Goal: Task Accomplishment & Management: Manage account settings

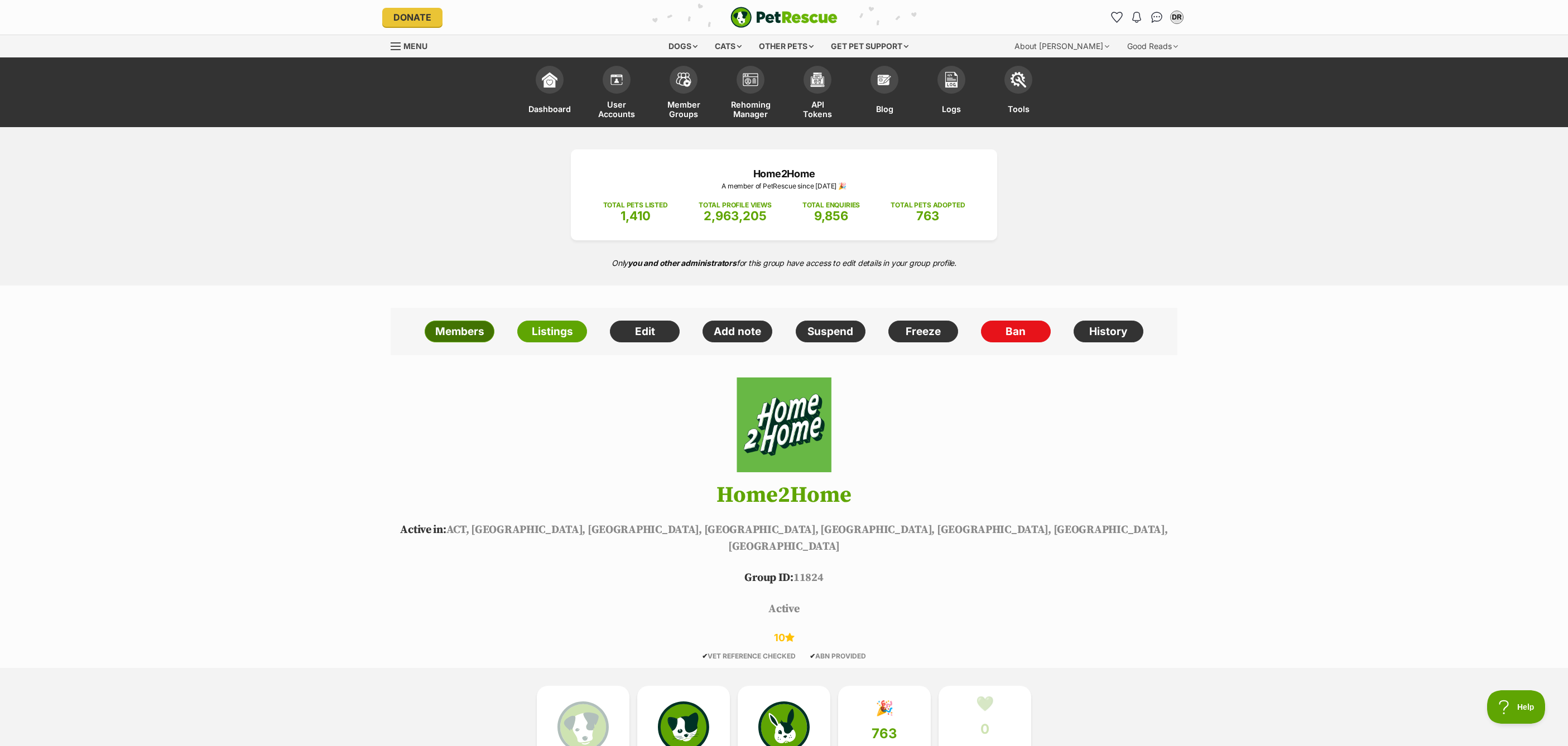
click at [460, 325] on link "Members" at bounding box center [459, 331] width 70 height 22
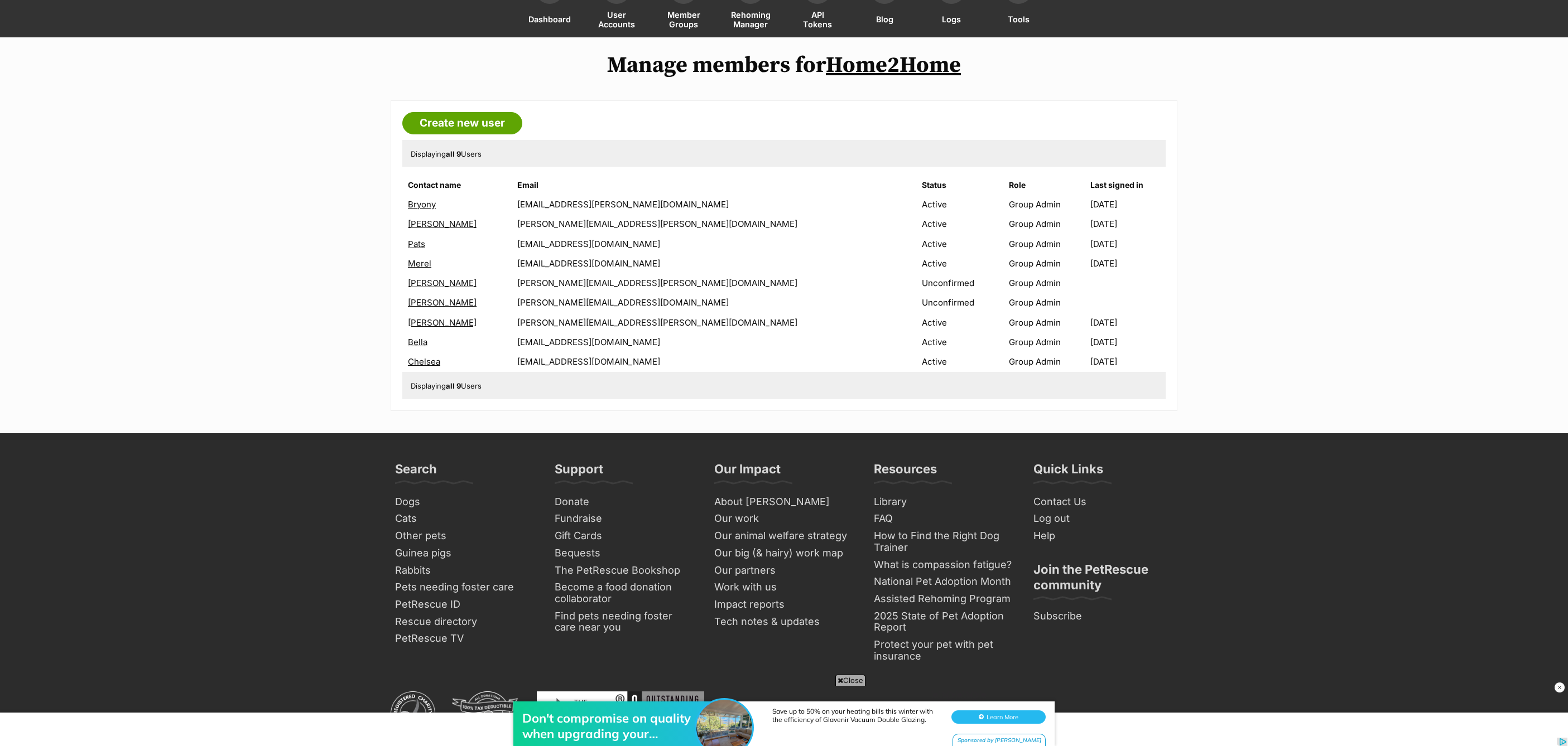
scroll to position [91, 0]
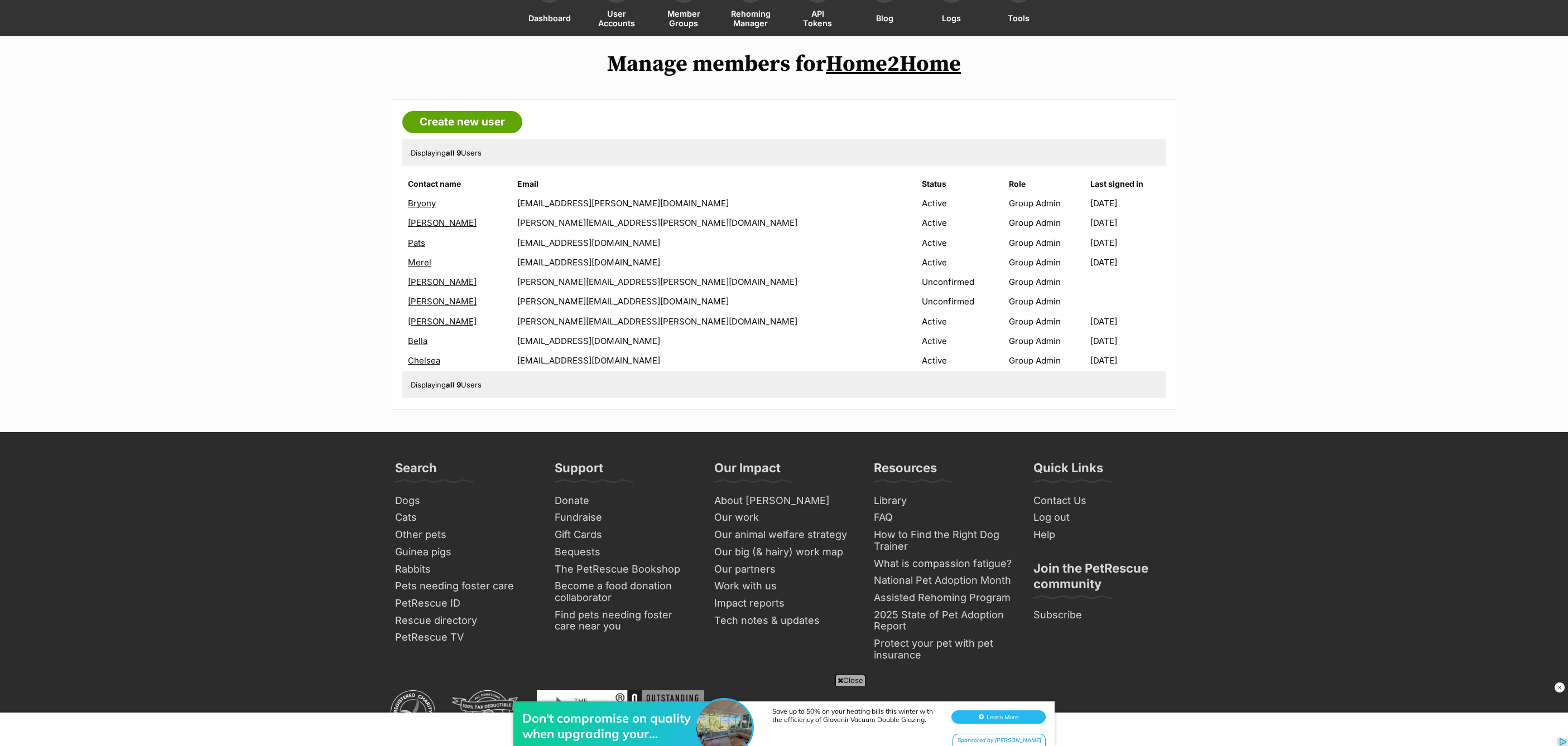
click at [1004, 360] on td "Group Admin" at bounding box center [1046, 360] width 84 height 18
click at [917, 362] on td "Active" at bounding box center [960, 360] width 86 height 18
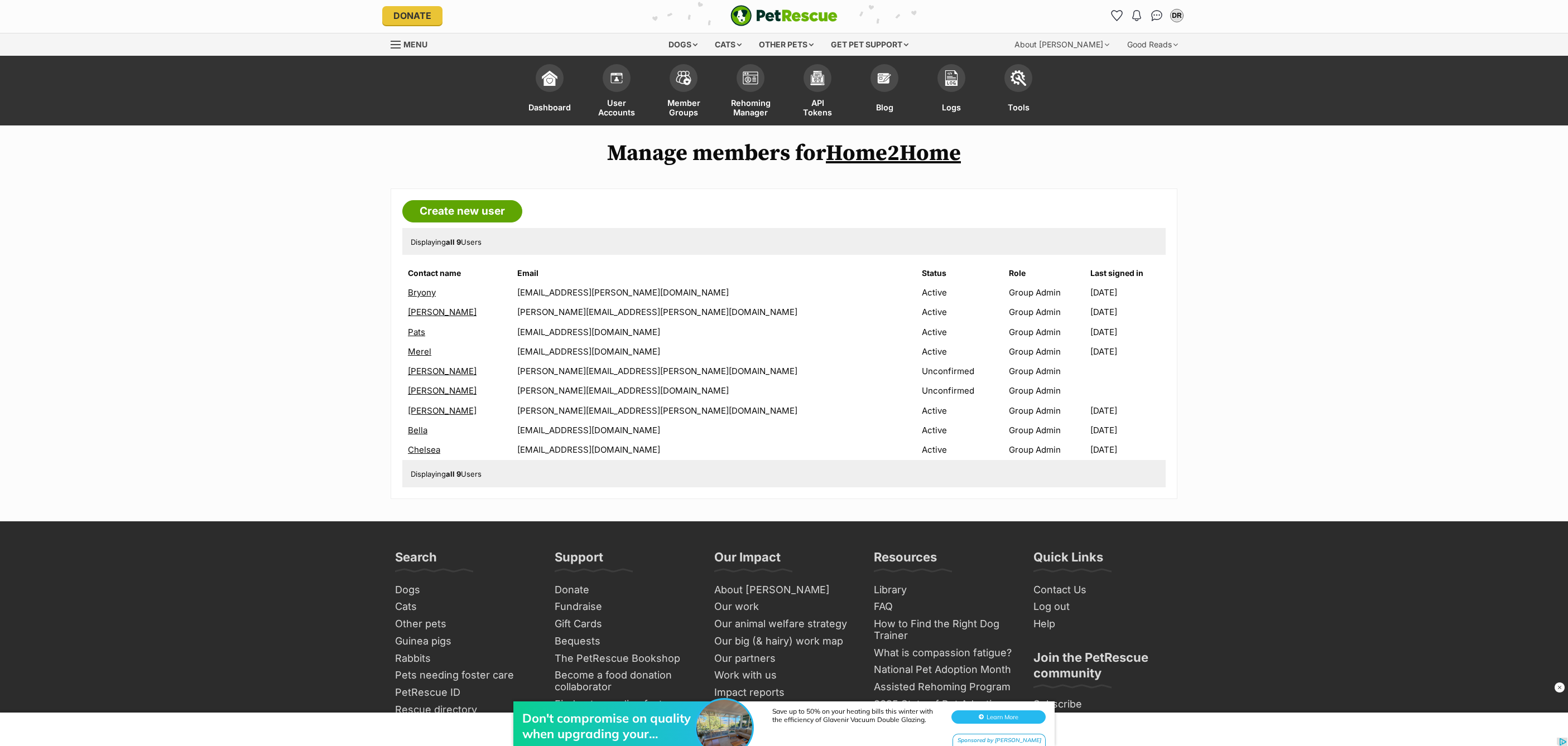
scroll to position [0, 0]
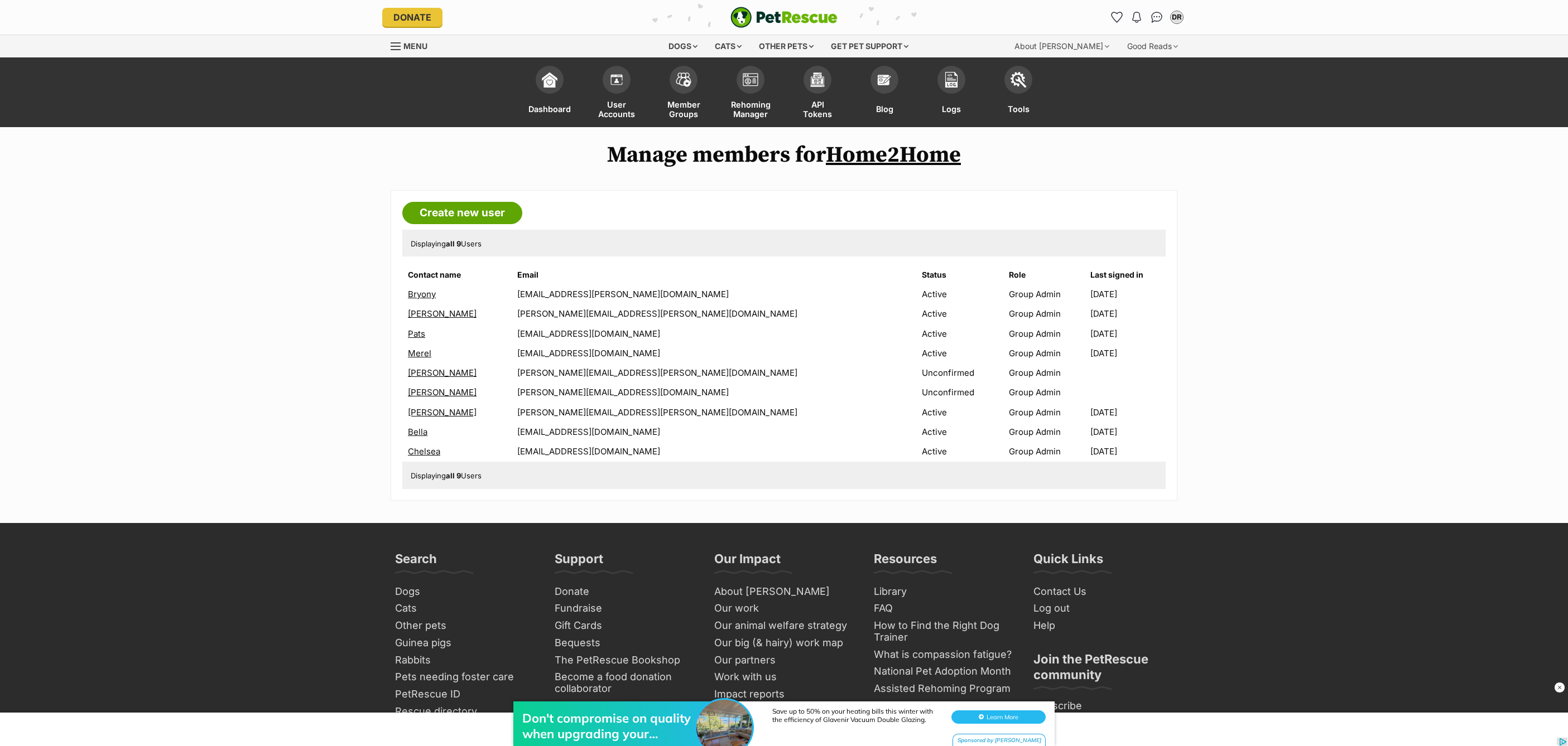
click at [921, 158] on link "Home2Home" at bounding box center [893, 154] width 135 height 28
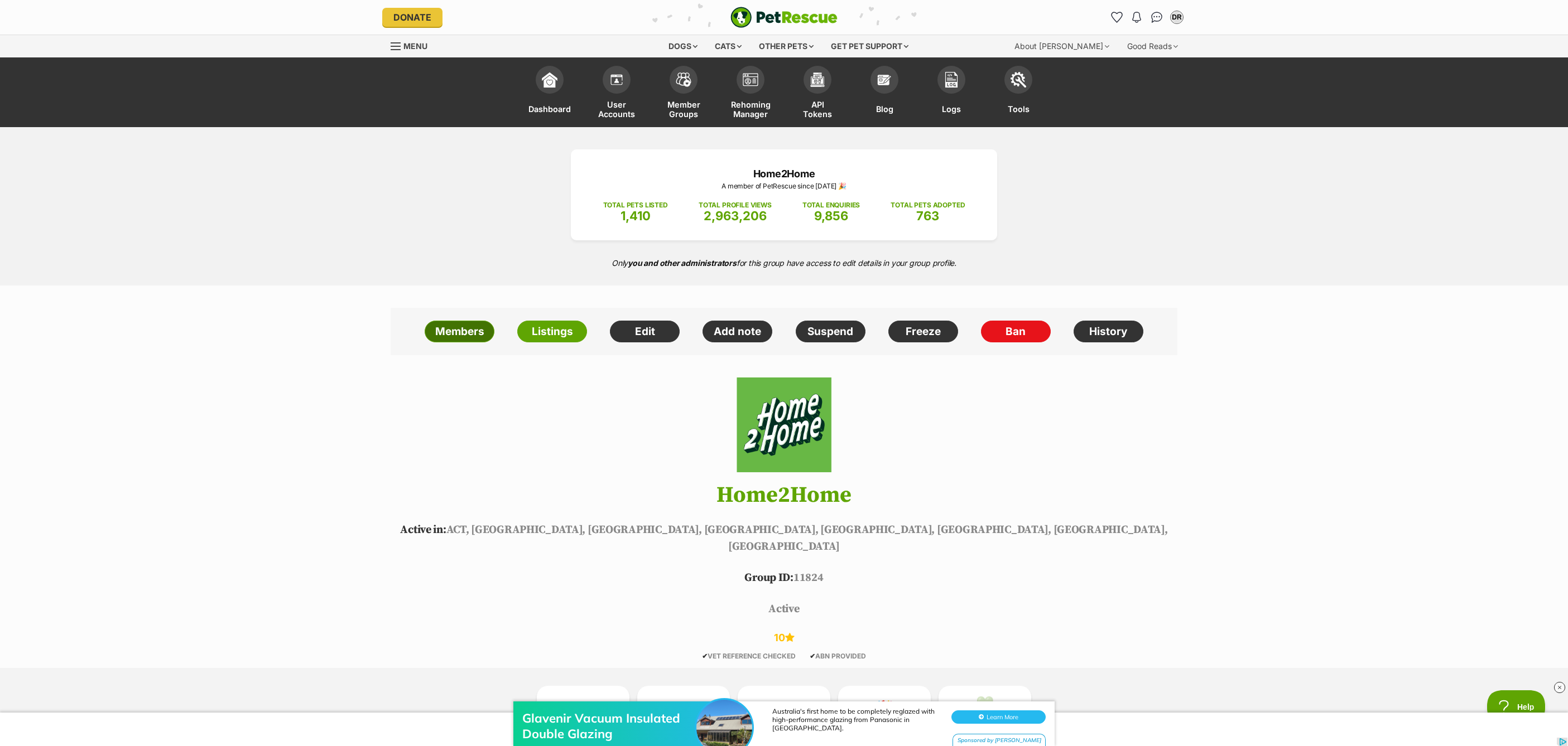
click at [479, 335] on link "Members" at bounding box center [459, 331] width 70 height 22
